Goal: Transaction & Acquisition: Purchase product/service

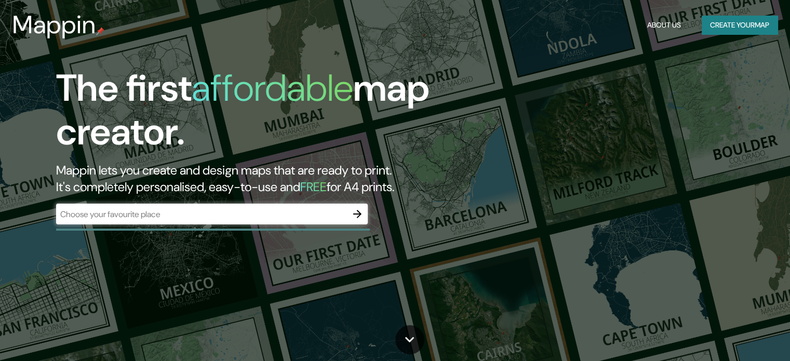
click at [280, 232] on div "The first affordable map creator. Mappin lets you create and design maps that a…" at bounding box center [254, 150] width 474 height 168
click at [271, 219] on input "text" at bounding box center [201, 214] width 291 height 12
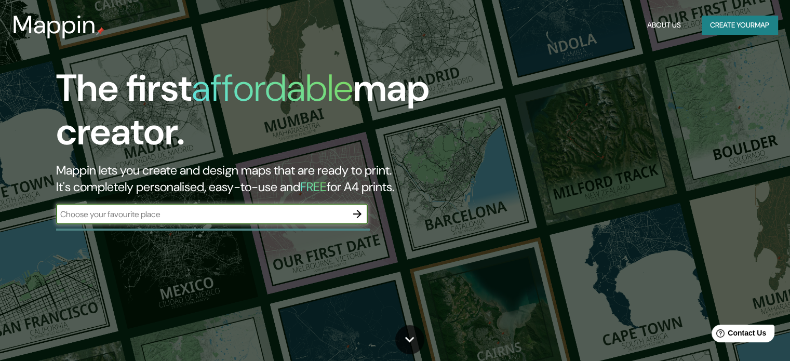
type input "GUASAVE [GEOGRAPHIC_DATA] [GEOGRAPHIC_DATA]"
click at [207, 212] on input "GUASAVE [GEOGRAPHIC_DATA] [GEOGRAPHIC_DATA]" at bounding box center [201, 214] width 291 height 12
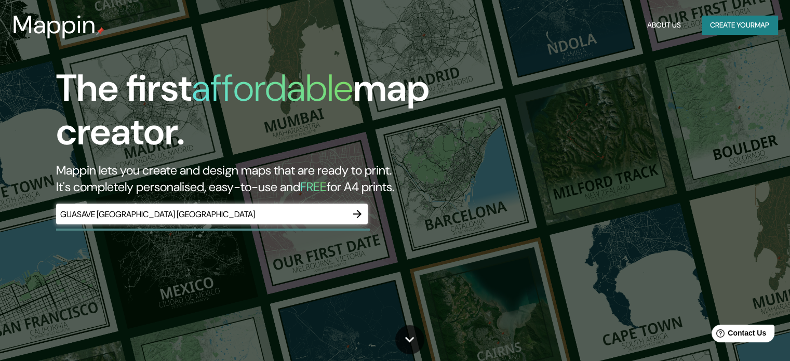
click at [368, 214] on div "The first affordable map creator. Mappin lets you create and design maps that a…" at bounding box center [254, 150] width 474 height 168
click at [357, 211] on icon "button" at bounding box center [357, 214] width 12 height 12
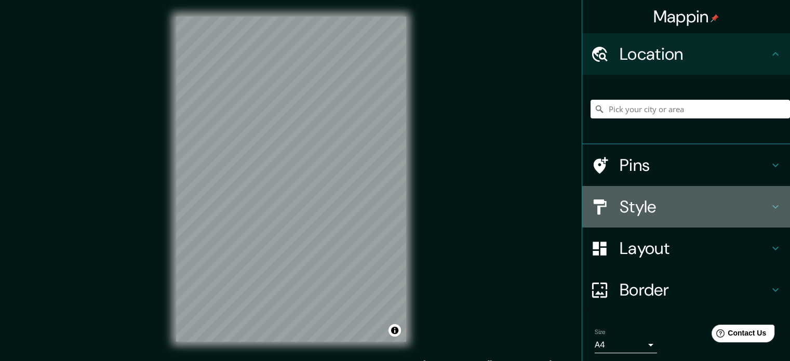
click at [636, 192] on div "Style" at bounding box center [686, 207] width 208 height 42
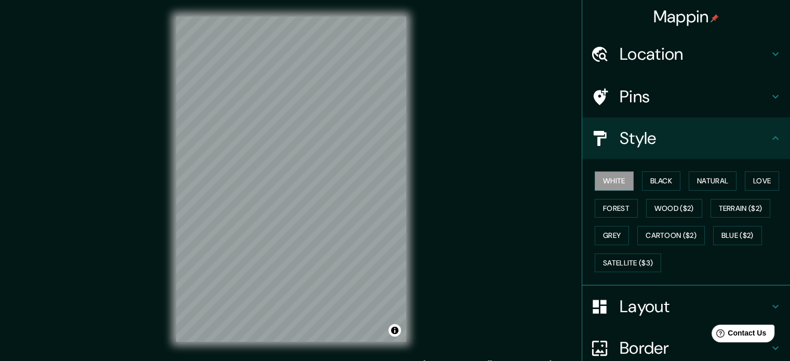
click at [660, 256] on div "White Black Natural Love Forest Wood ($2) Terrain ($2) Grey Cartoon ($2) Blue (…" at bounding box center [690, 221] width 199 height 109
click at [634, 257] on button "Satellite ($3)" at bounding box center [628, 262] width 66 height 19
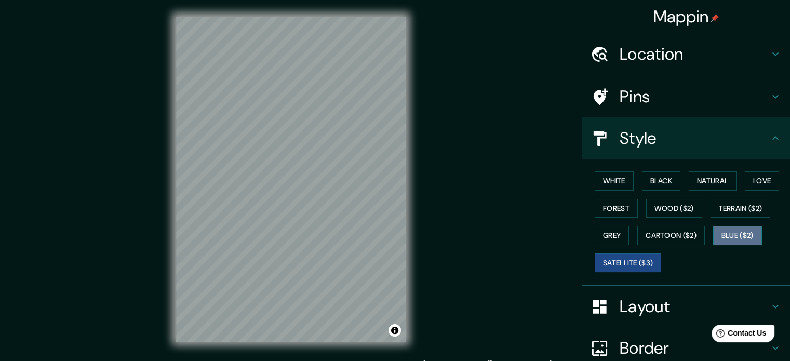
click at [729, 235] on button "Blue ($2)" at bounding box center [737, 235] width 49 height 19
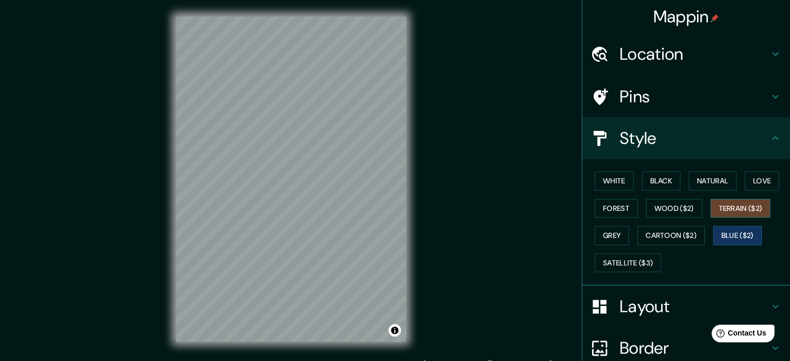
click at [733, 206] on button "Terrain ($2)" at bounding box center [740, 208] width 60 height 19
click at [429, 296] on div "Mappin Location Pins Style White Black Natural Love Forest Wood ($2) Terrain ($…" at bounding box center [395, 187] width 790 height 375
click at [621, 214] on button "Forest" at bounding box center [616, 208] width 43 height 19
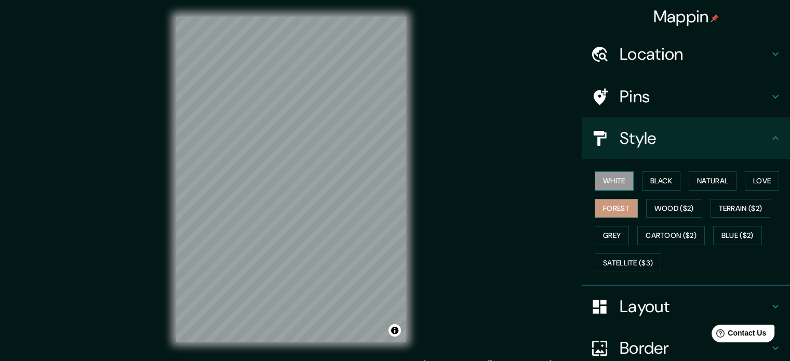
click at [611, 183] on button "White" at bounding box center [614, 180] width 39 height 19
click at [664, 182] on button "Black" at bounding box center [661, 180] width 39 height 19
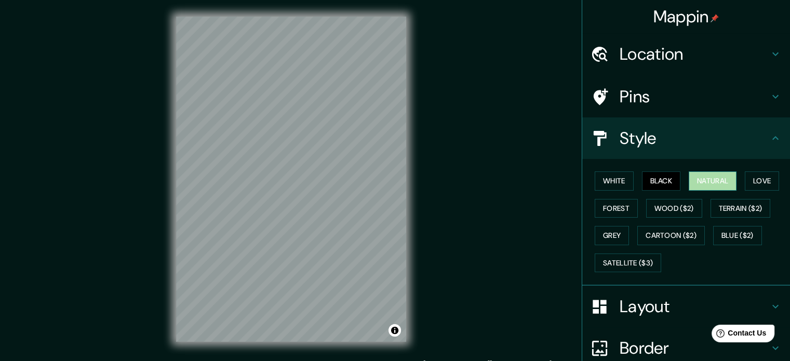
click at [700, 182] on button "Natural" at bounding box center [713, 180] width 48 height 19
click at [752, 178] on button "Love" at bounding box center [762, 180] width 34 height 19
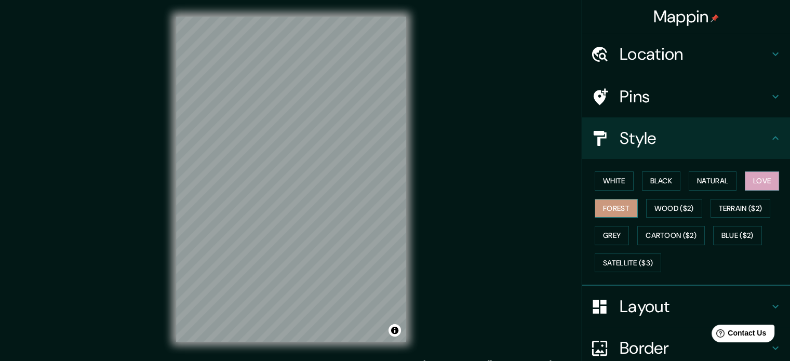
click at [596, 208] on button "Forest" at bounding box center [616, 208] width 43 height 19
click at [660, 208] on button "Wood ($2)" at bounding box center [674, 208] width 56 height 19
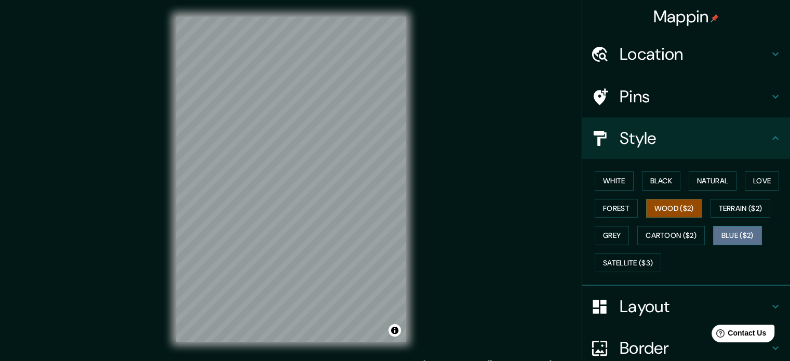
click at [750, 234] on button "Blue ($2)" at bounding box center [737, 235] width 49 height 19
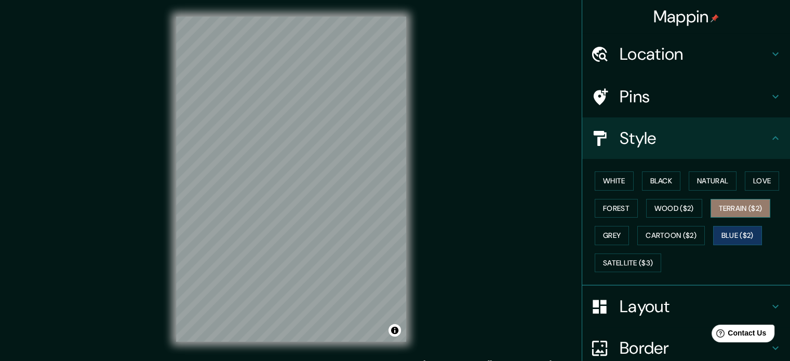
click at [740, 213] on button "Terrain ($2)" at bounding box center [740, 208] width 60 height 19
click at [595, 209] on button "Forest" at bounding box center [616, 208] width 43 height 19
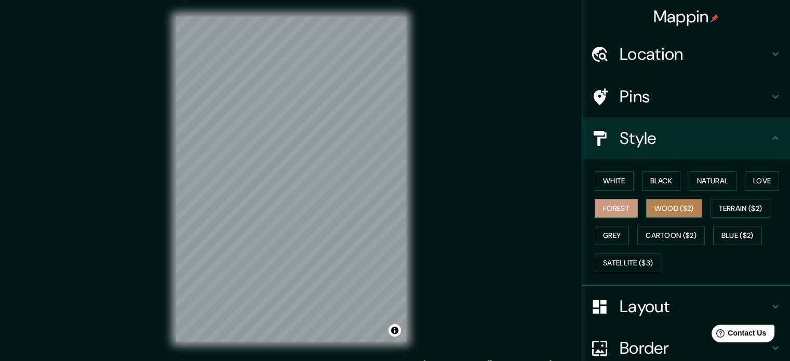
click at [659, 204] on button "Wood ($2)" at bounding box center [674, 208] width 56 height 19
click at [613, 214] on button "Forest" at bounding box center [616, 208] width 43 height 19
click at [612, 231] on button "Grey" at bounding box center [612, 235] width 34 height 19
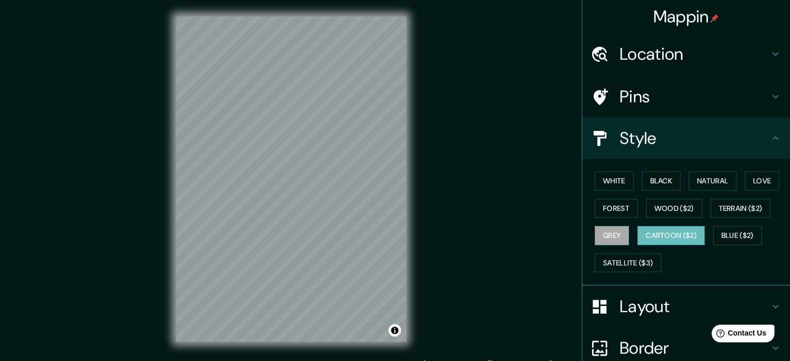
click at [653, 233] on button "Cartoon ($2)" at bounding box center [671, 235] width 68 height 19
